Goal: Task Accomplishment & Management: Manage account settings

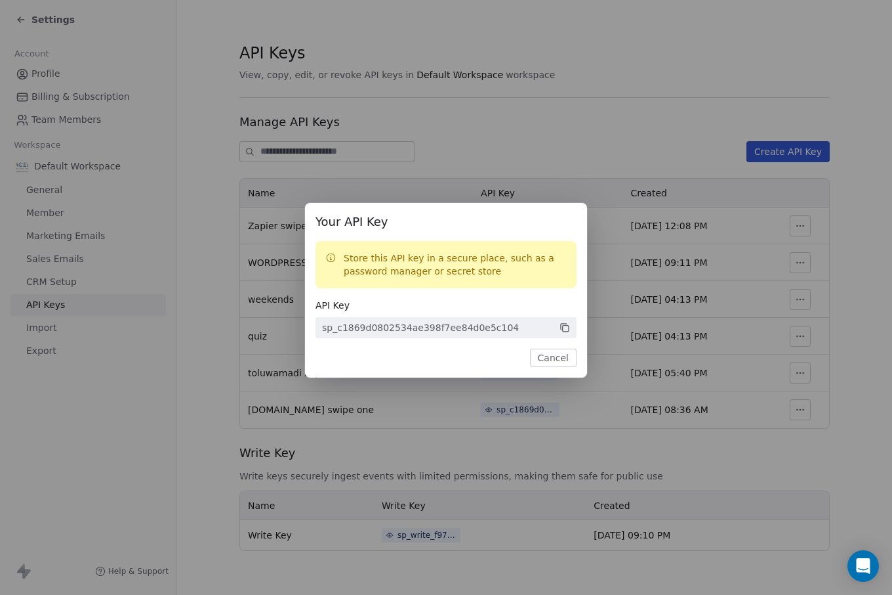
click at [545, 356] on button "Cancel" at bounding box center [553, 357] width 47 height 18
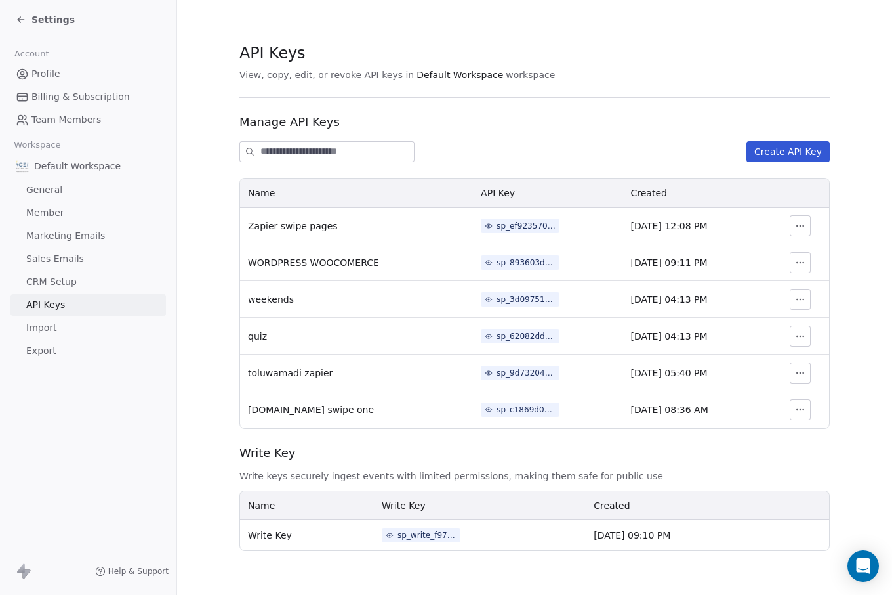
click at [24, 14] on div "Settings" at bounding box center [45, 19] width 59 height 13
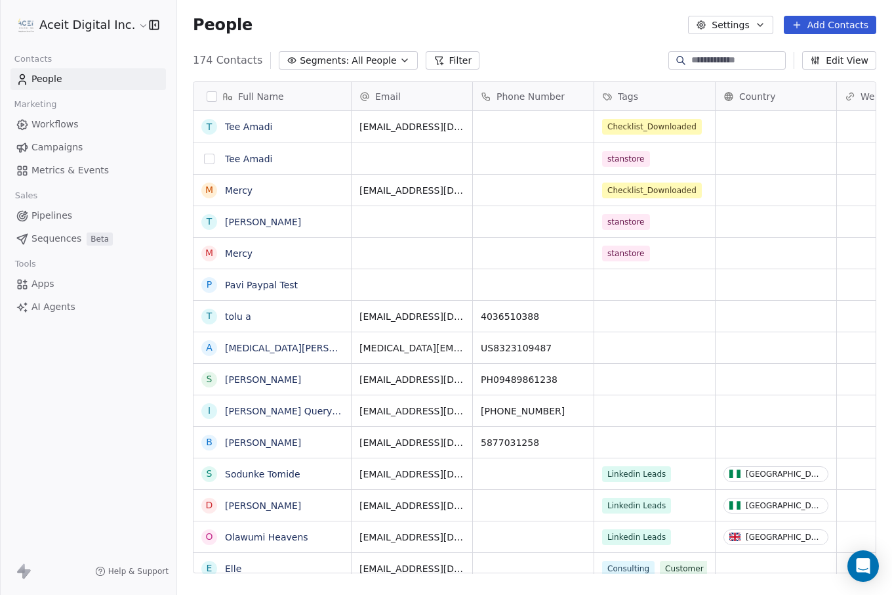
click at [208, 159] on button "grid" at bounding box center [209, 159] width 10 height 10
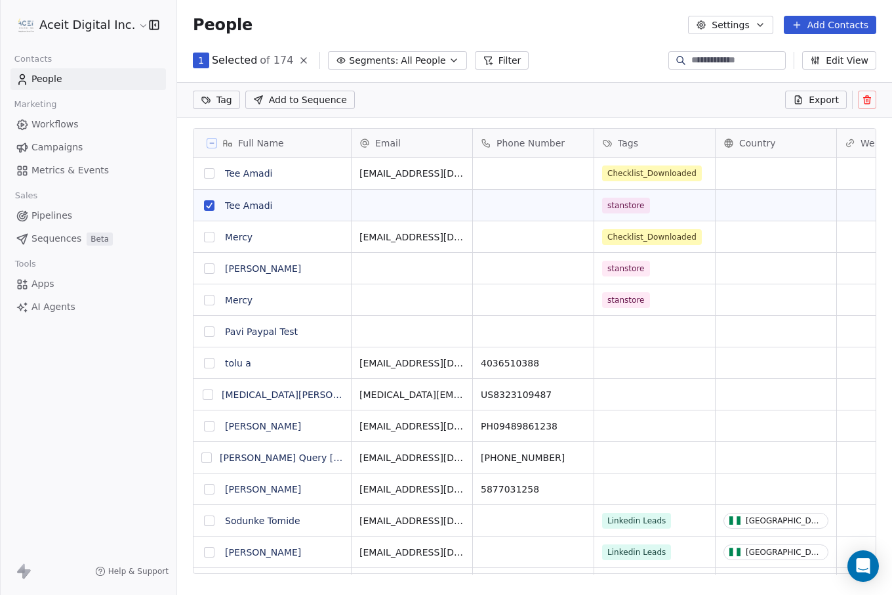
click at [209, 268] on button "grid" at bounding box center [209, 268] width 10 height 10
click at [867, 98] on icon at bounding box center [867, 99] width 10 height 10
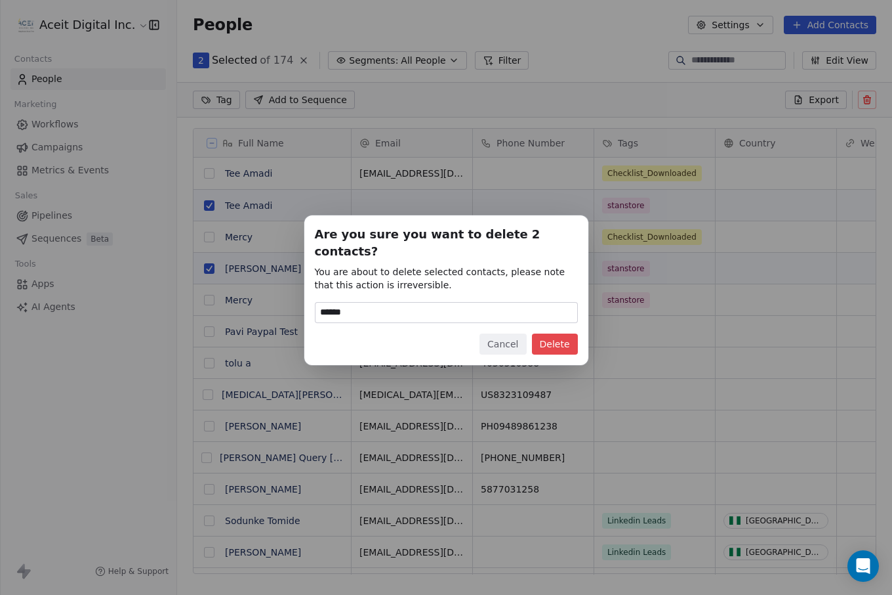
type input "******"
click at [557, 333] on button "Delete" at bounding box center [555, 343] width 46 height 21
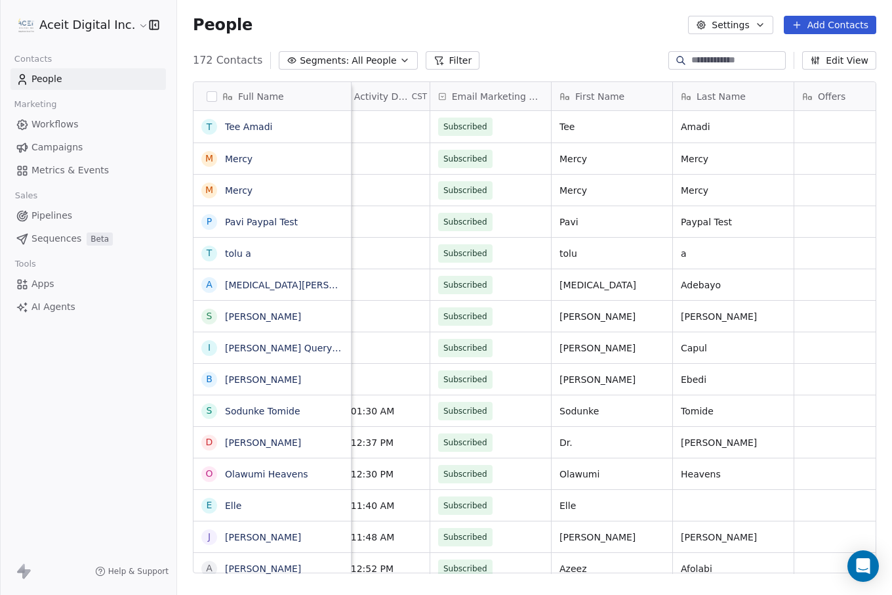
scroll to position [0, 1255]
click at [394, 98] on span "Last Activity Date" at bounding box center [372, 96] width 77 height 13
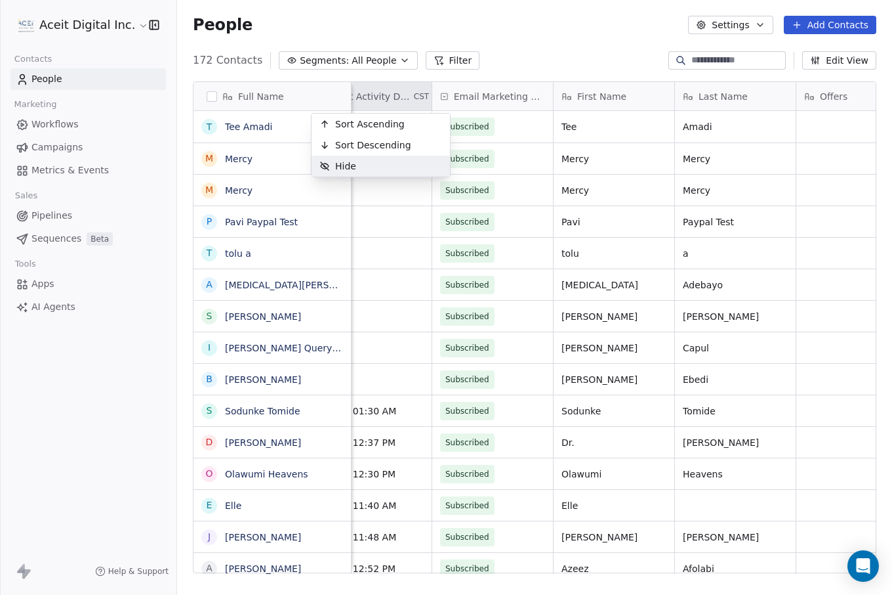
click at [371, 164] on div "Hide" at bounding box center [381, 166] width 138 height 21
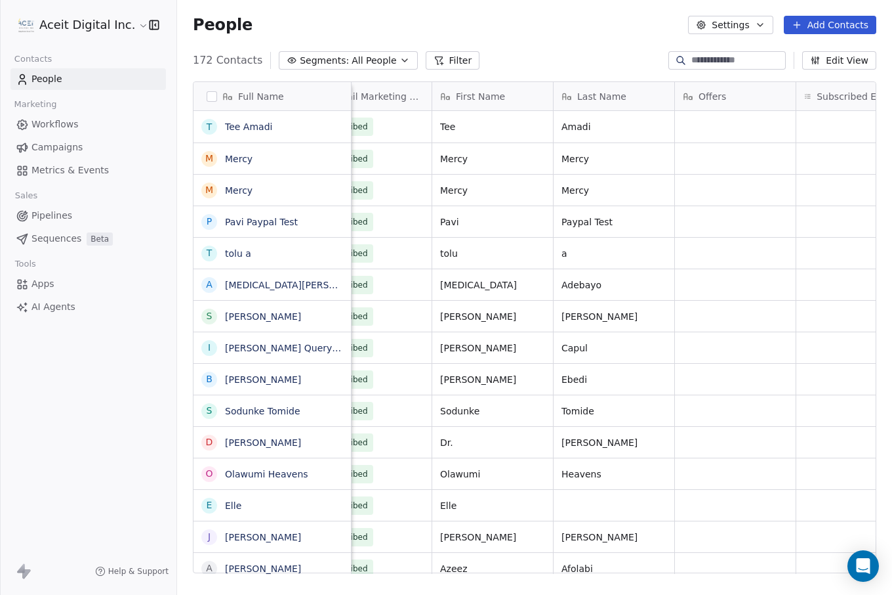
click at [693, 93] on icon at bounding box center [688, 96] width 10 height 10
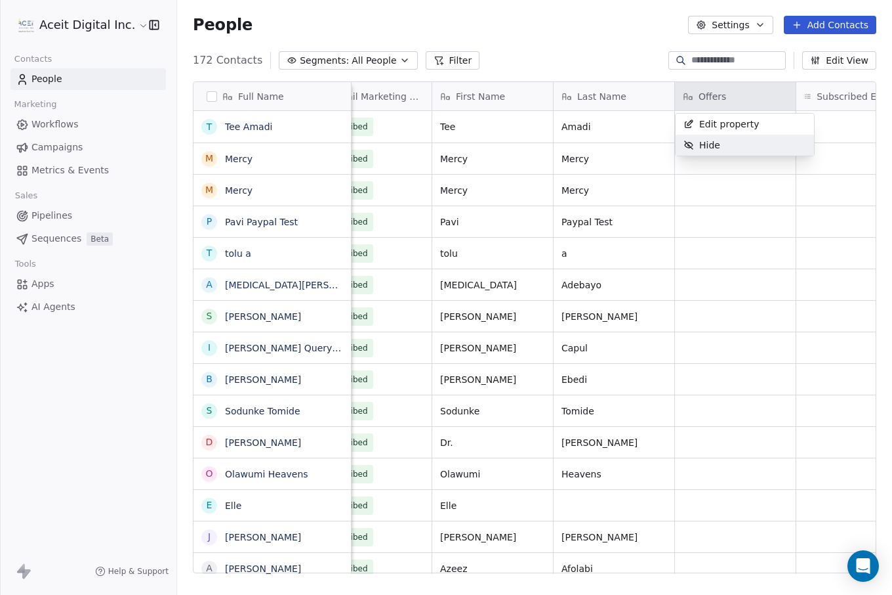
click at [706, 138] on span "Hide" at bounding box center [710, 144] width 21 height 13
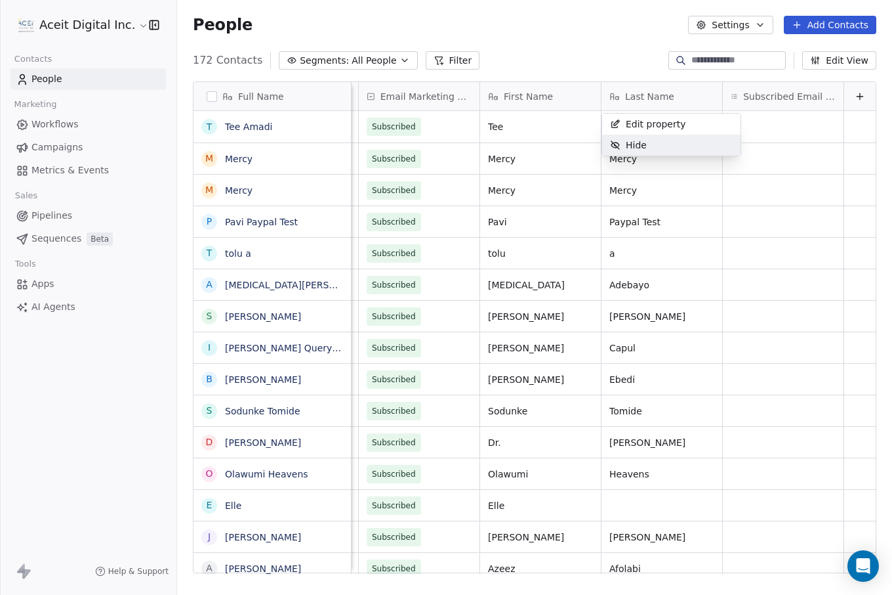
scroll to position [0, 1207]
